Goal: Task Accomplishment & Management: Manage account settings

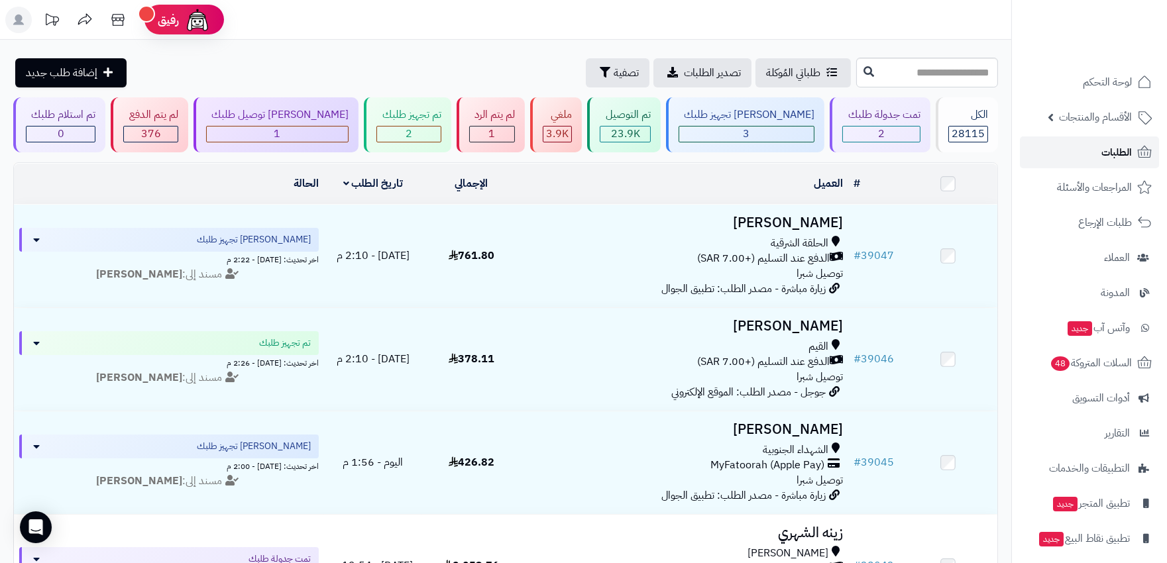
click at [1096, 146] on link "الطلبات" at bounding box center [1089, 153] width 139 height 32
click at [1110, 152] on span "الطلبات" at bounding box center [1117, 152] width 30 height 19
